Goal: Task Accomplishment & Management: Manage account settings

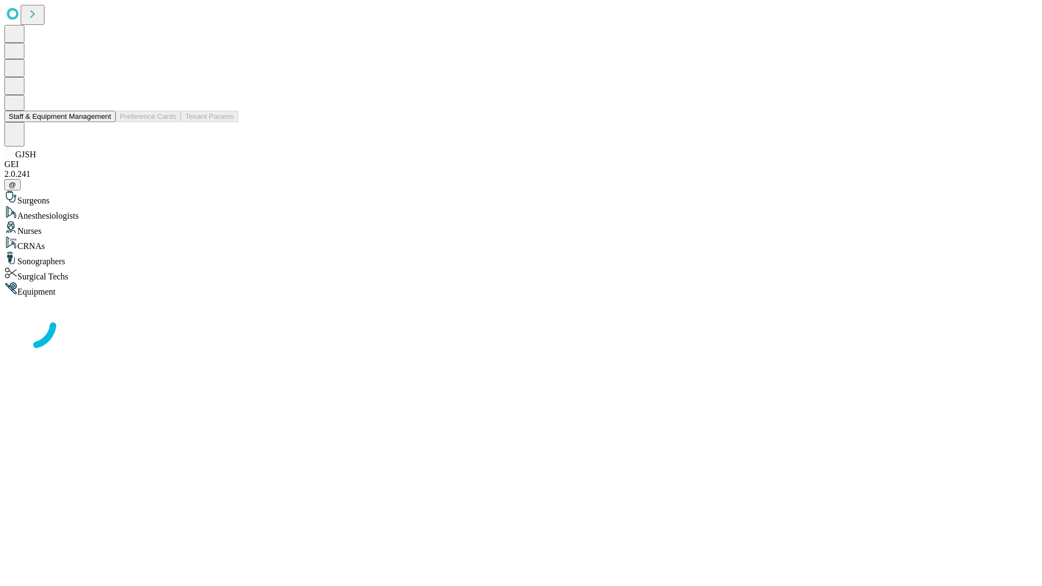
click at [104, 122] on button "Staff & Equipment Management" at bounding box center [59, 116] width 111 height 11
